Goal: Navigation & Orientation: Find specific page/section

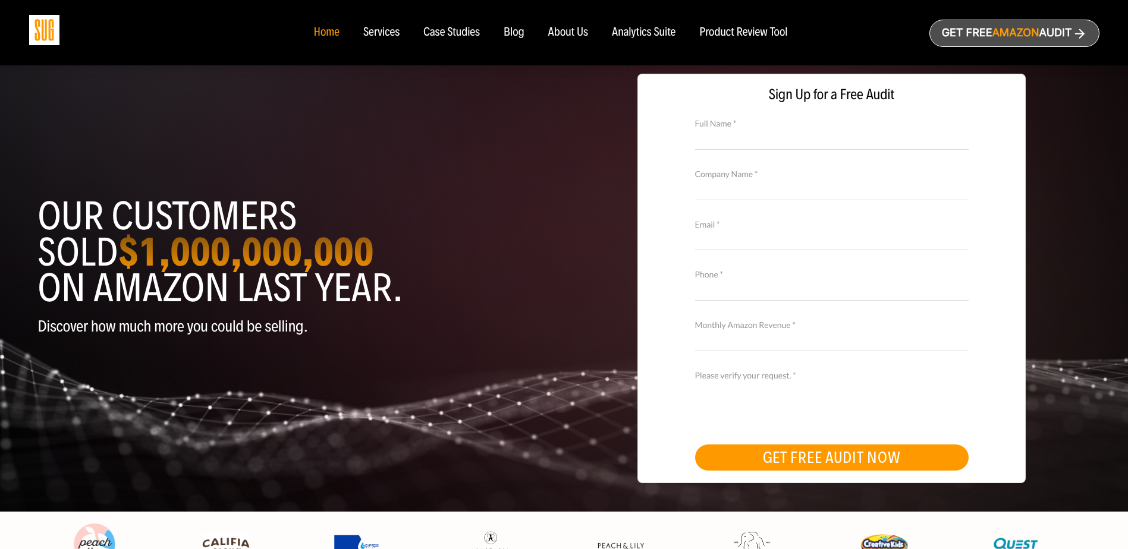
click at [570, 36] on div "About Us" at bounding box center [568, 32] width 40 height 13
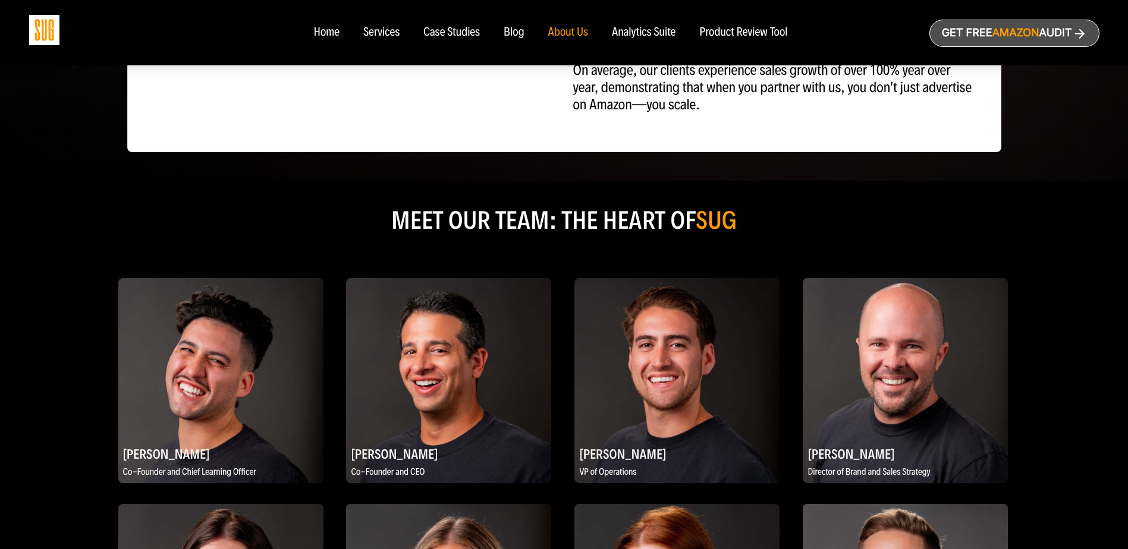
scroll to position [595, 0]
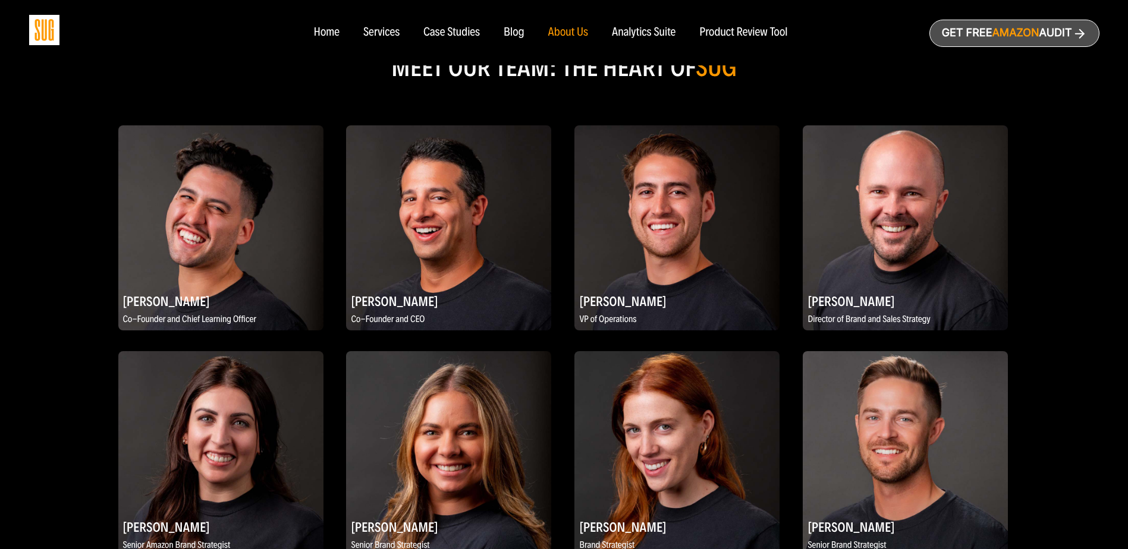
click at [163, 229] on img at bounding box center [220, 227] width 205 height 205
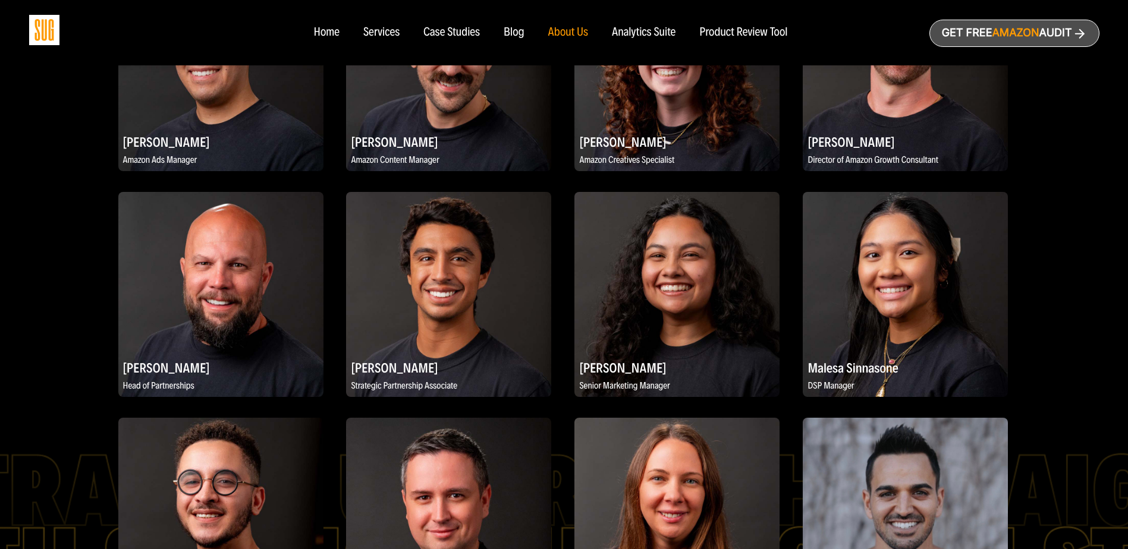
scroll to position [1427, 0]
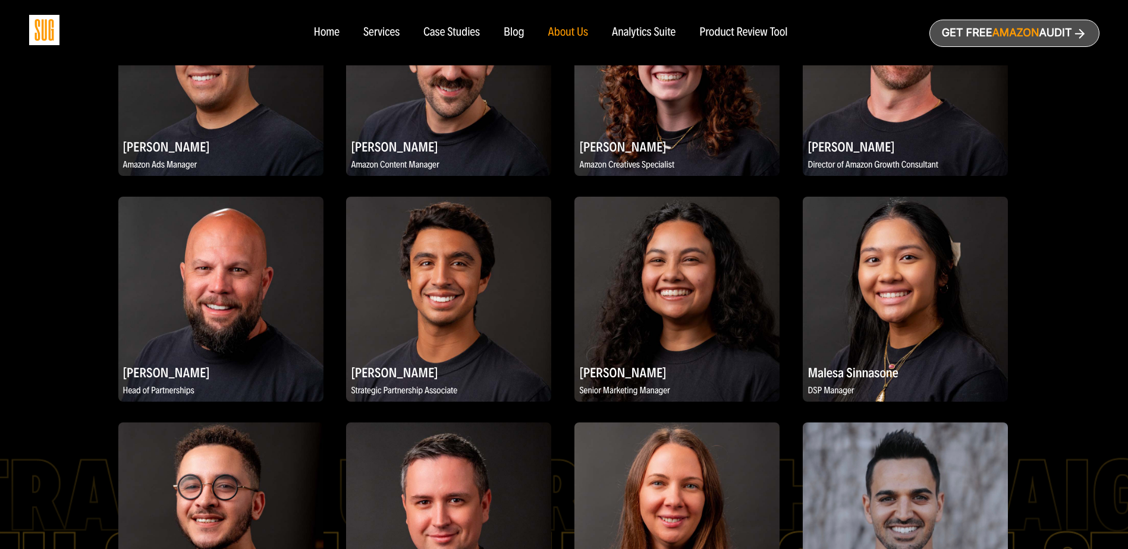
click at [447, 266] on img at bounding box center [448, 299] width 205 height 205
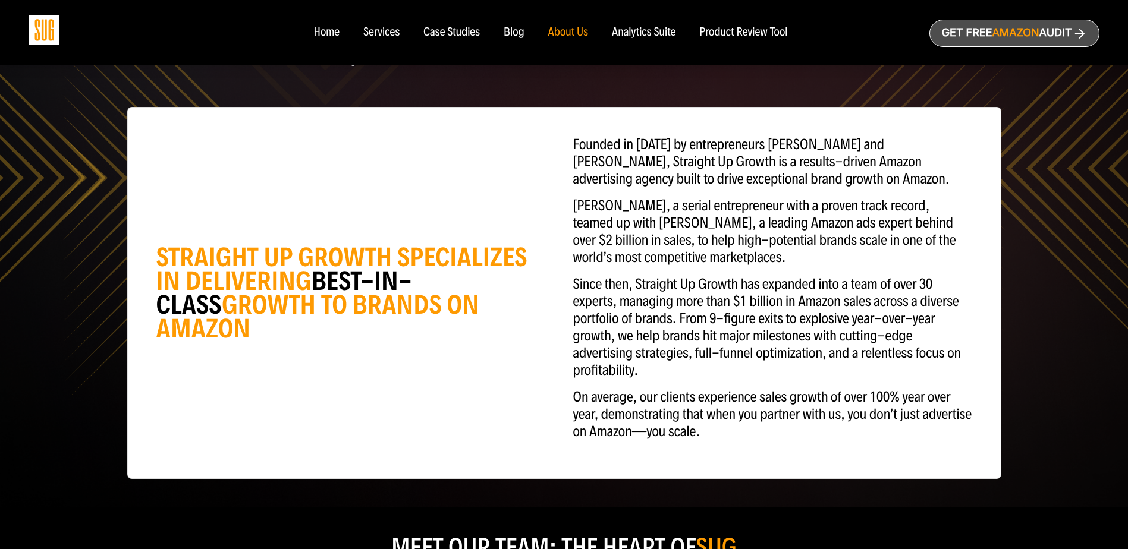
scroll to position [0, 0]
